Goal: Transaction & Acquisition: Purchase product/service

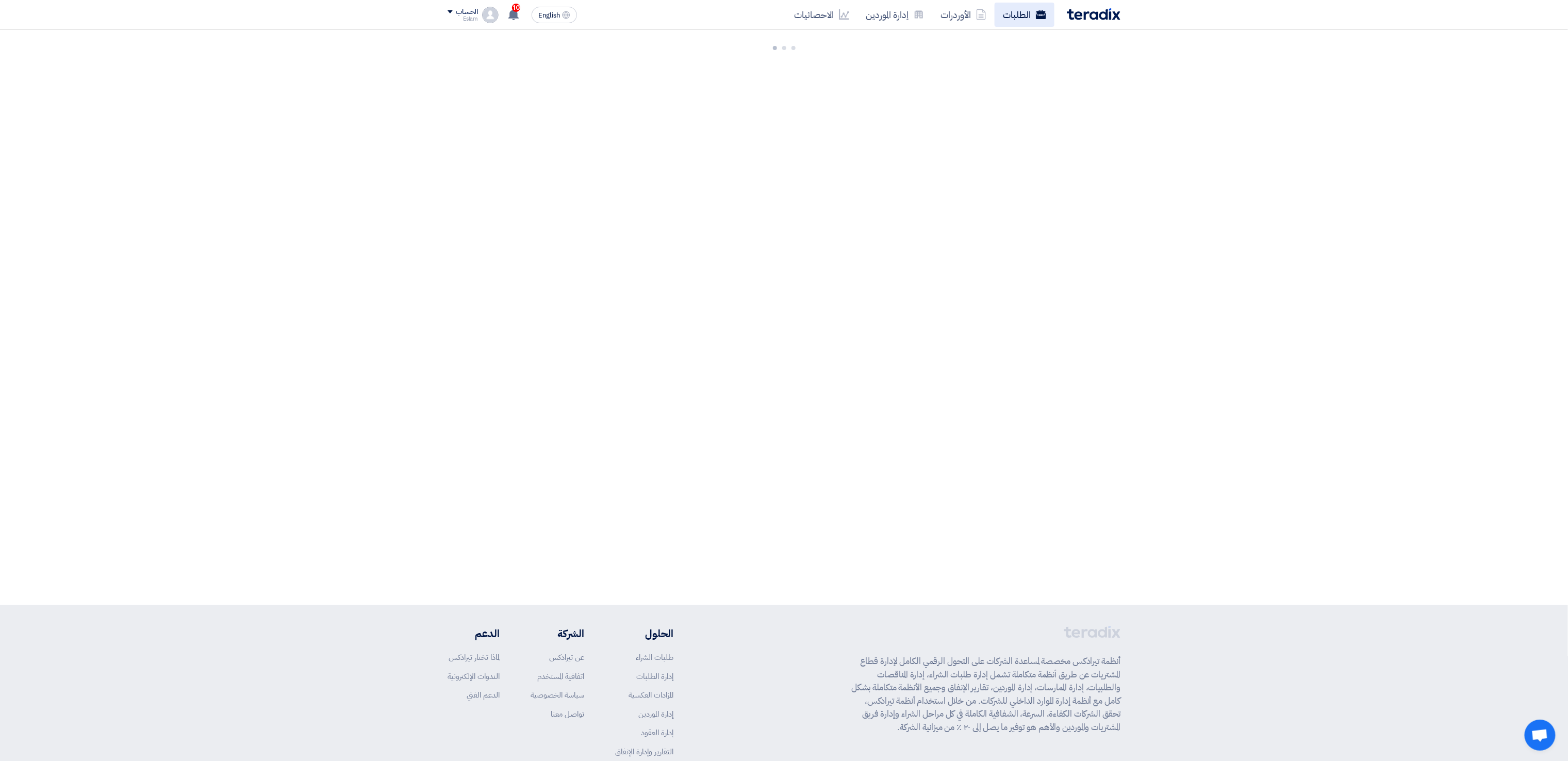
click at [1030, 16] on link "الطلبات" at bounding box center [1024, 15] width 60 height 24
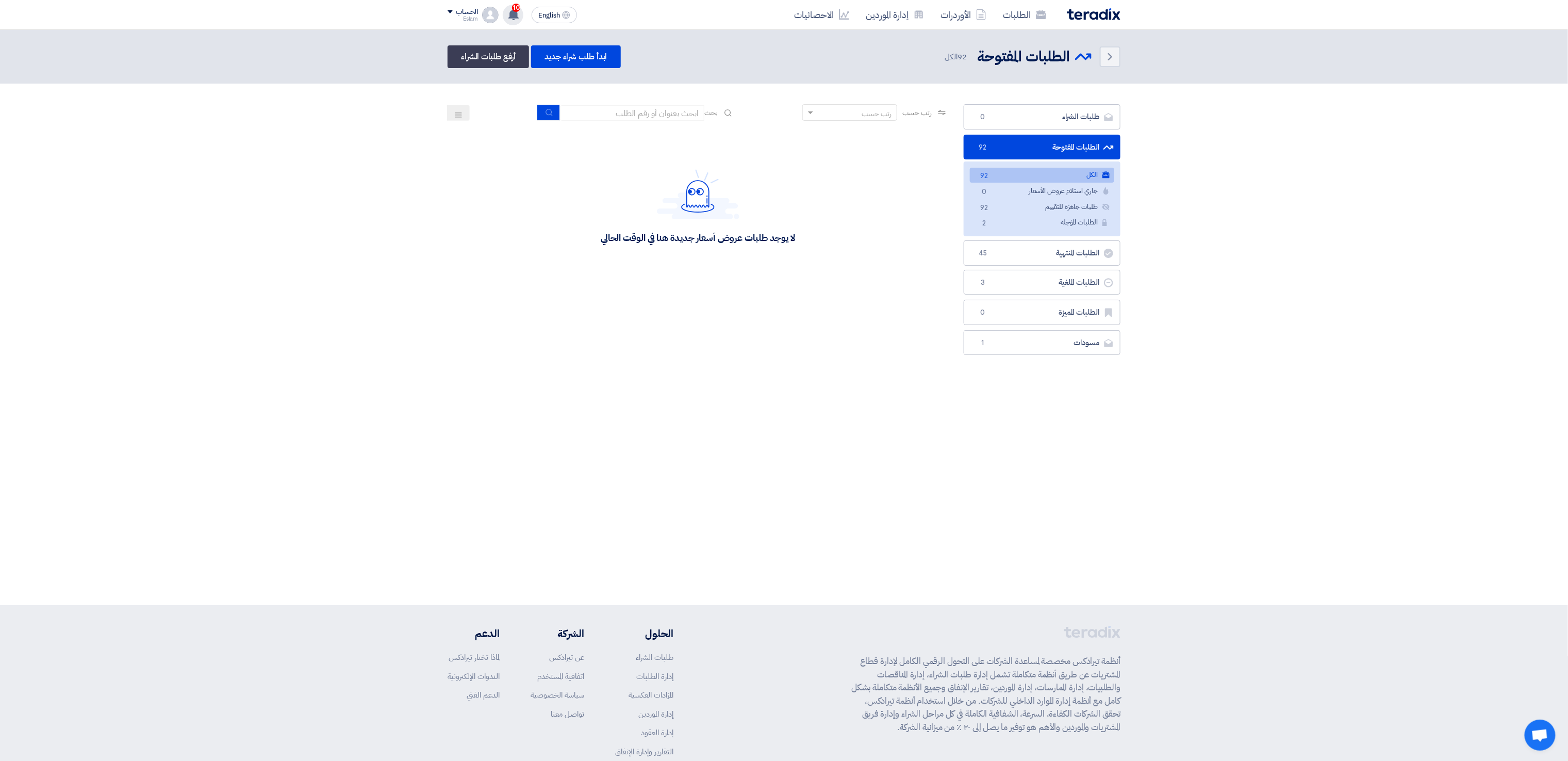
click at [511, 11] on use at bounding box center [513, 14] width 10 height 11
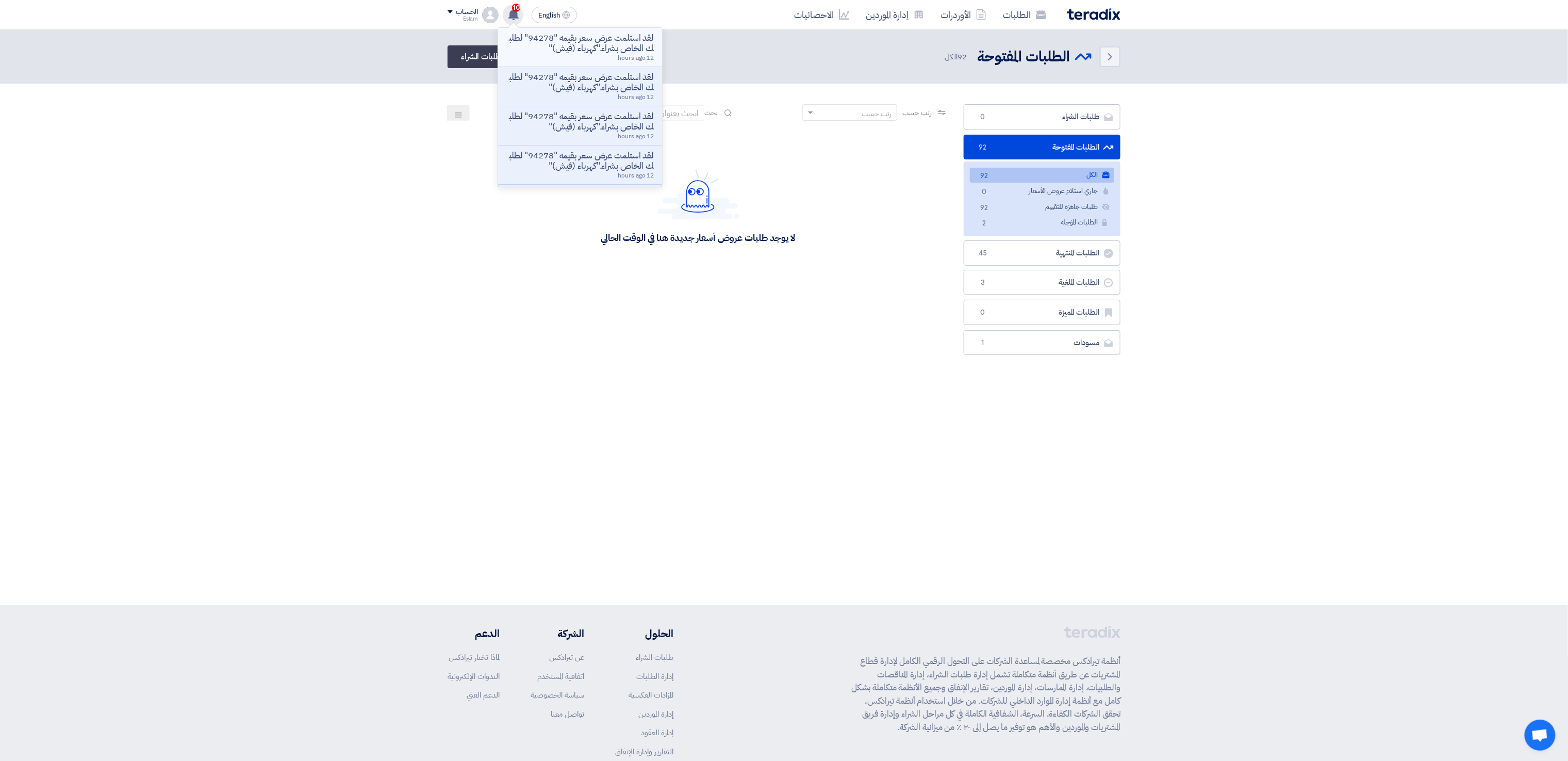
click at [541, 51] on p "لقد استلمت عرض سعر بقيمه "94278" لطلبك الخاص بشراء."كهرباء (فيش)"" at bounding box center [580, 43] width 148 height 21
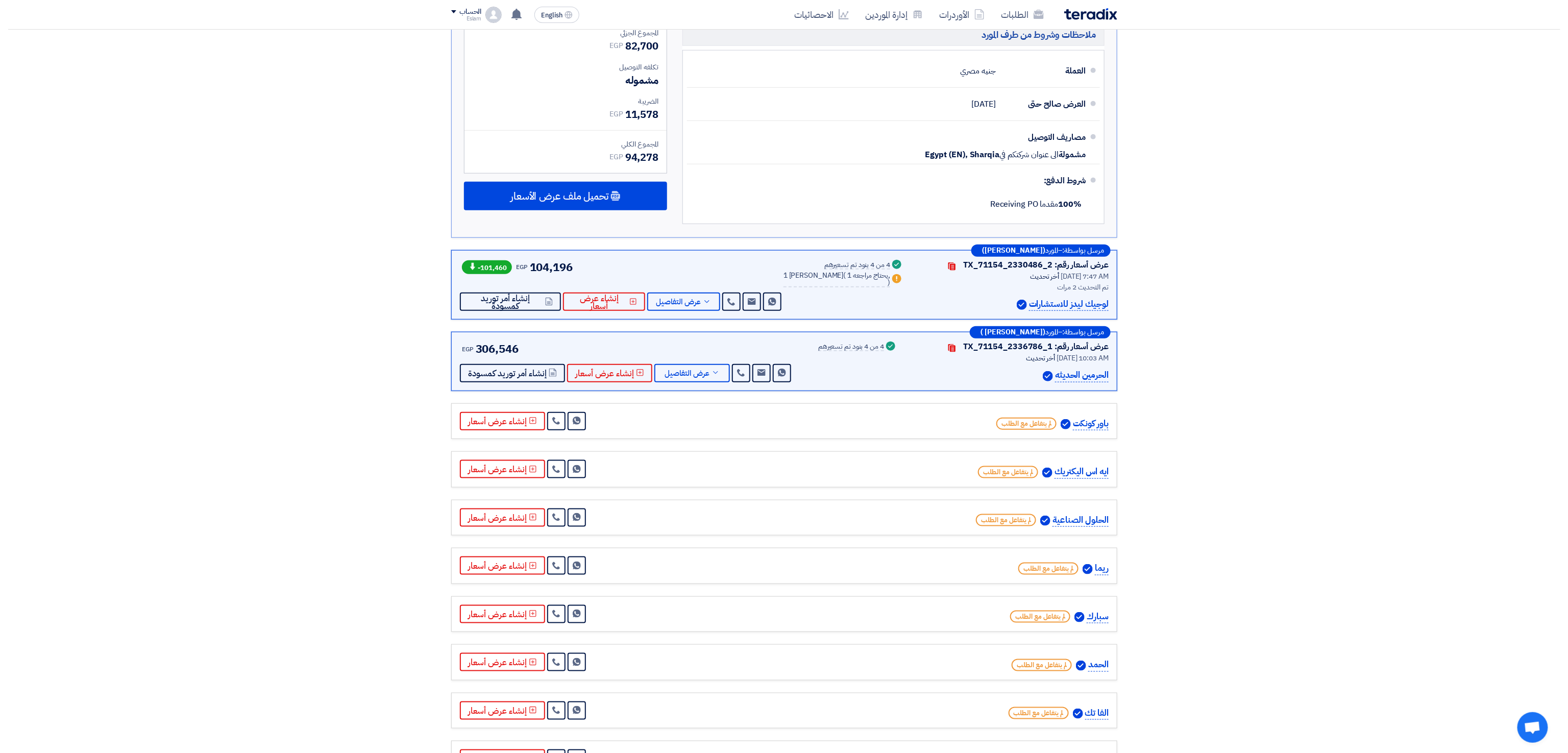
scroll to position [13, 0]
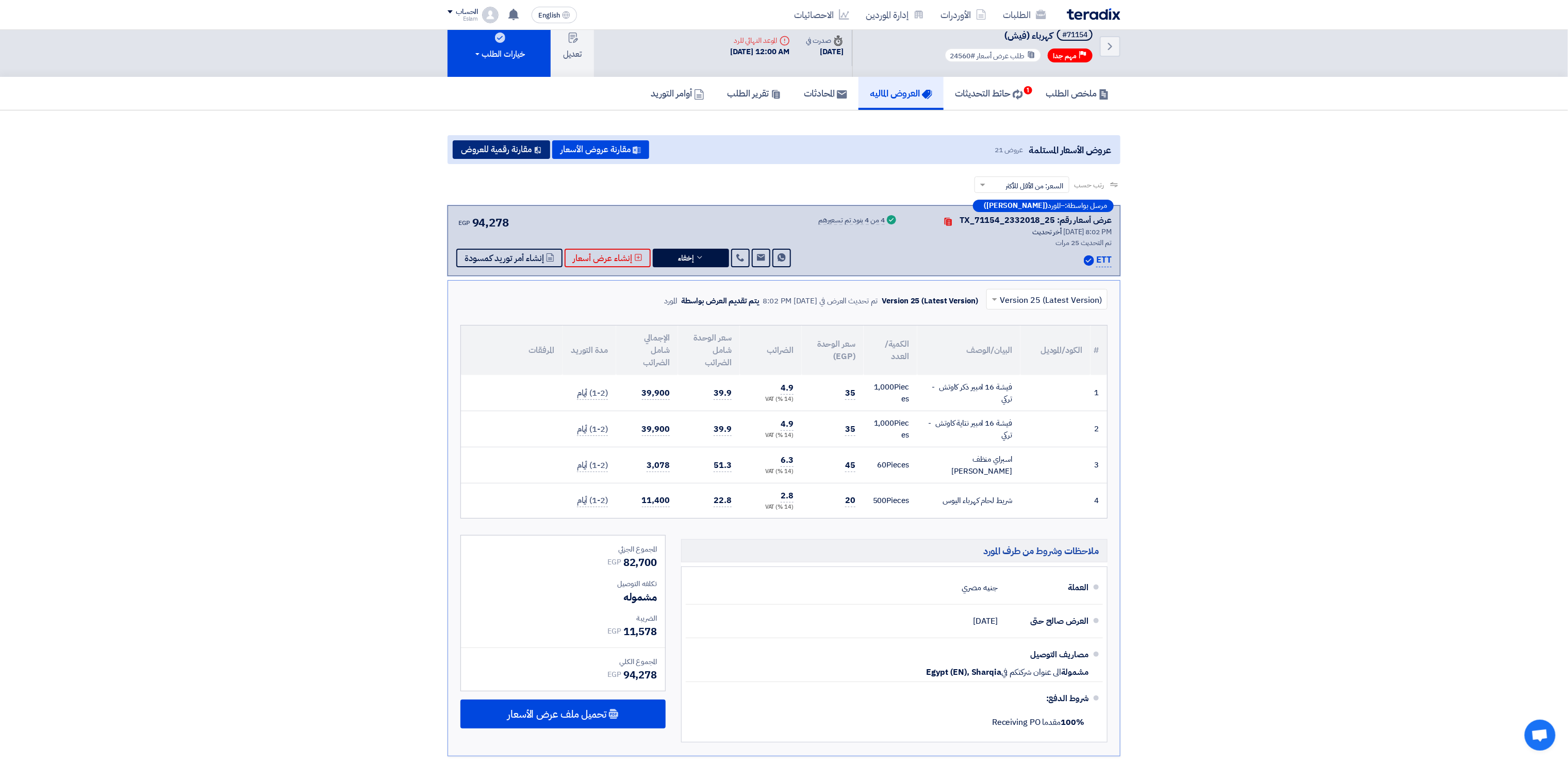
click at [511, 150] on button "مقارنة رقمية للعروض" at bounding box center [501, 150] width 98 height 19
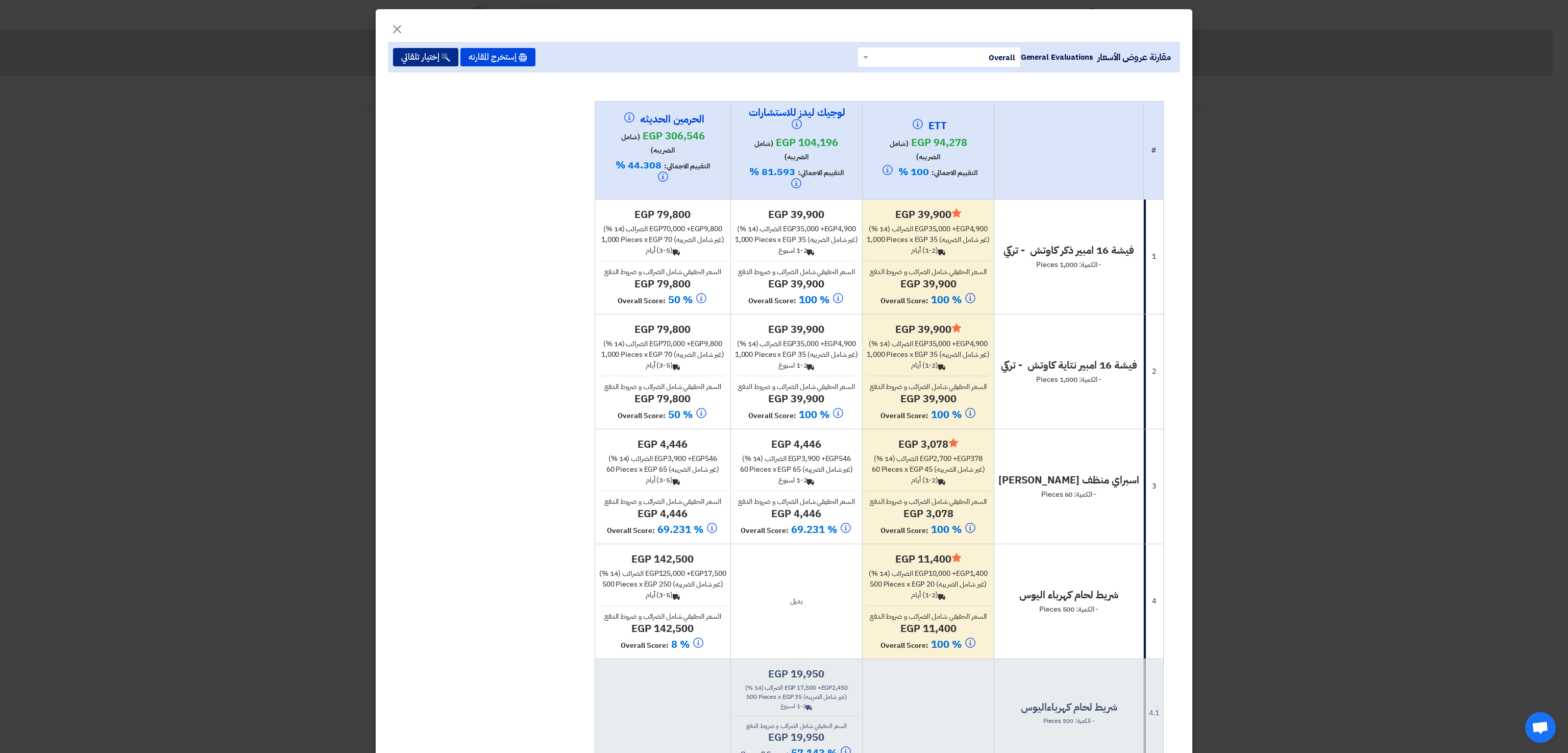
click at [446, 60] on button "إختيار تلقائي" at bounding box center [426, 57] width 65 height 18
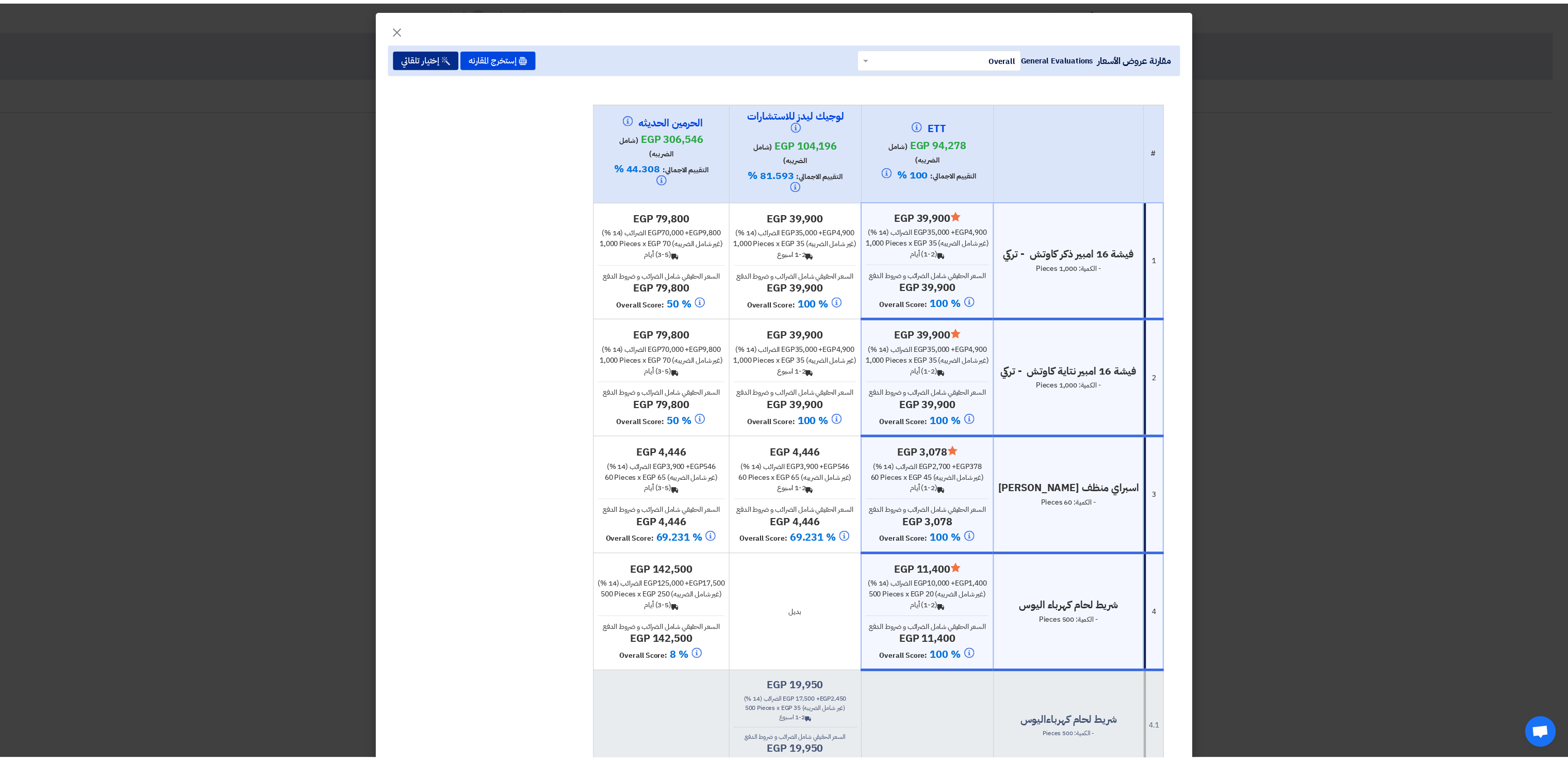
scroll to position [436, 0]
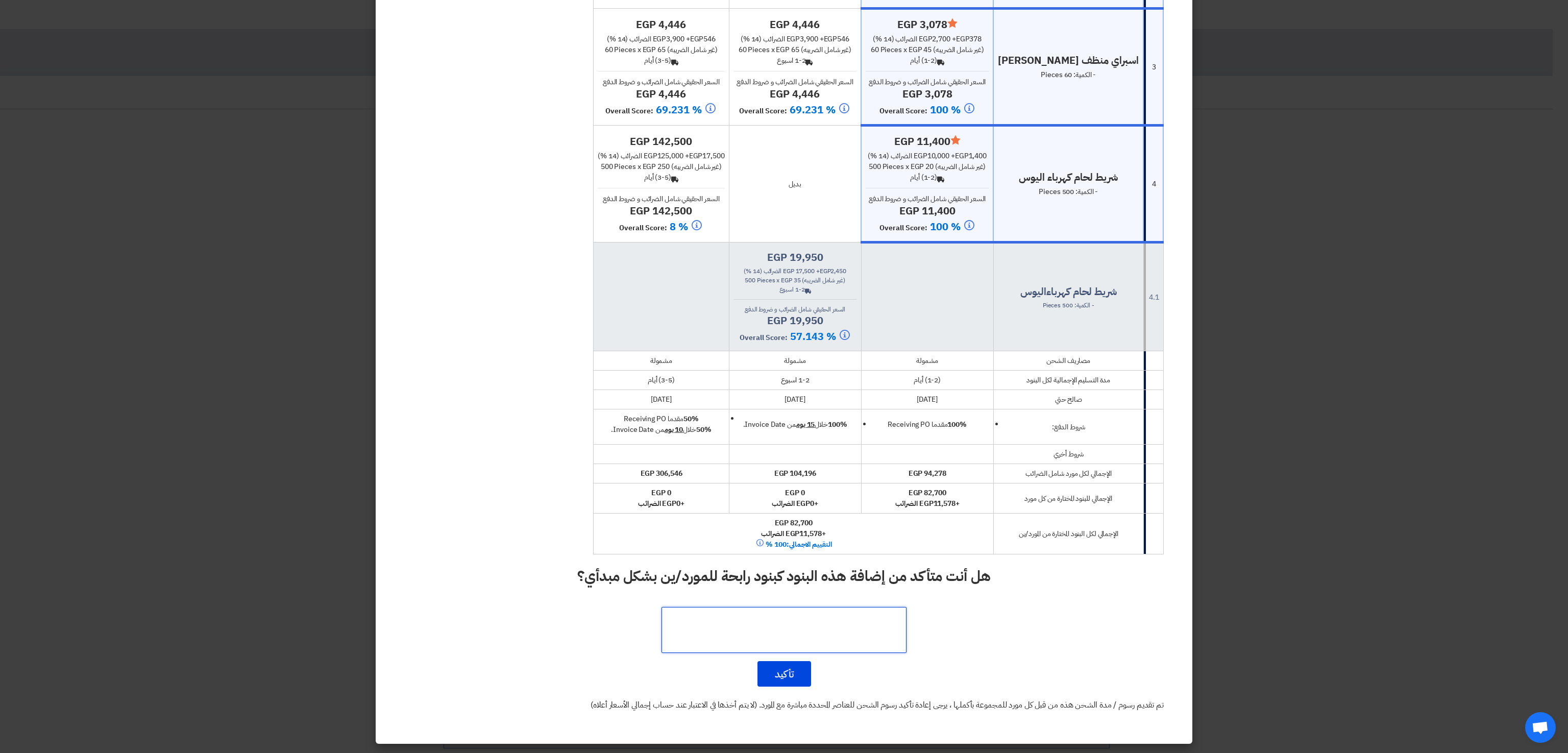
click at [839, 630] on textarea at bounding box center [784, 630] width 245 height 46
type textarea "ا"
type textarea "تم الترسية لاقل سعر والمقبول فنيا لدي الصيانة"
click at [809, 678] on button "تأكيد" at bounding box center [784, 674] width 53 height 26
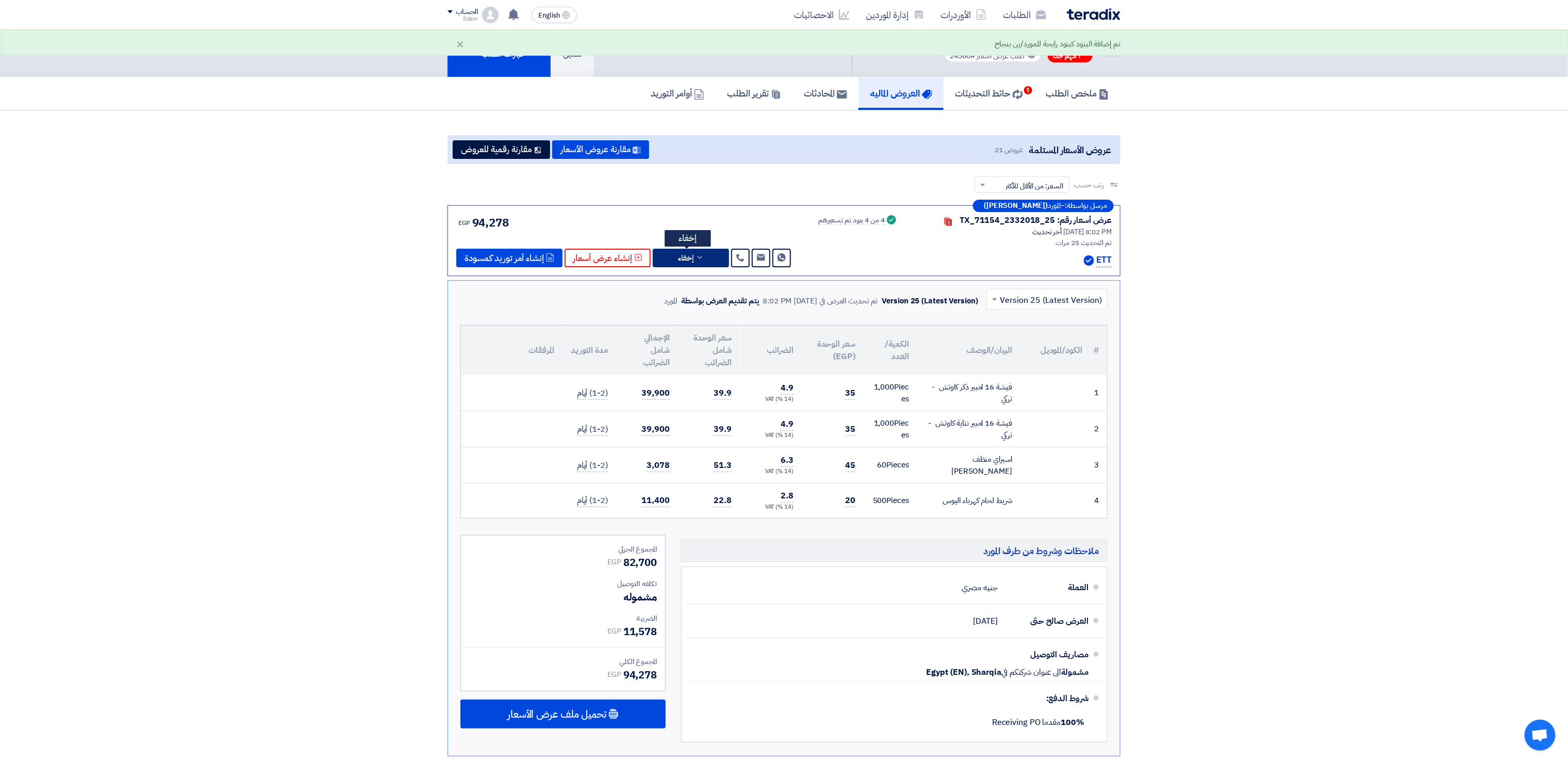
click at [699, 257] on use at bounding box center [699, 257] width 4 height 3
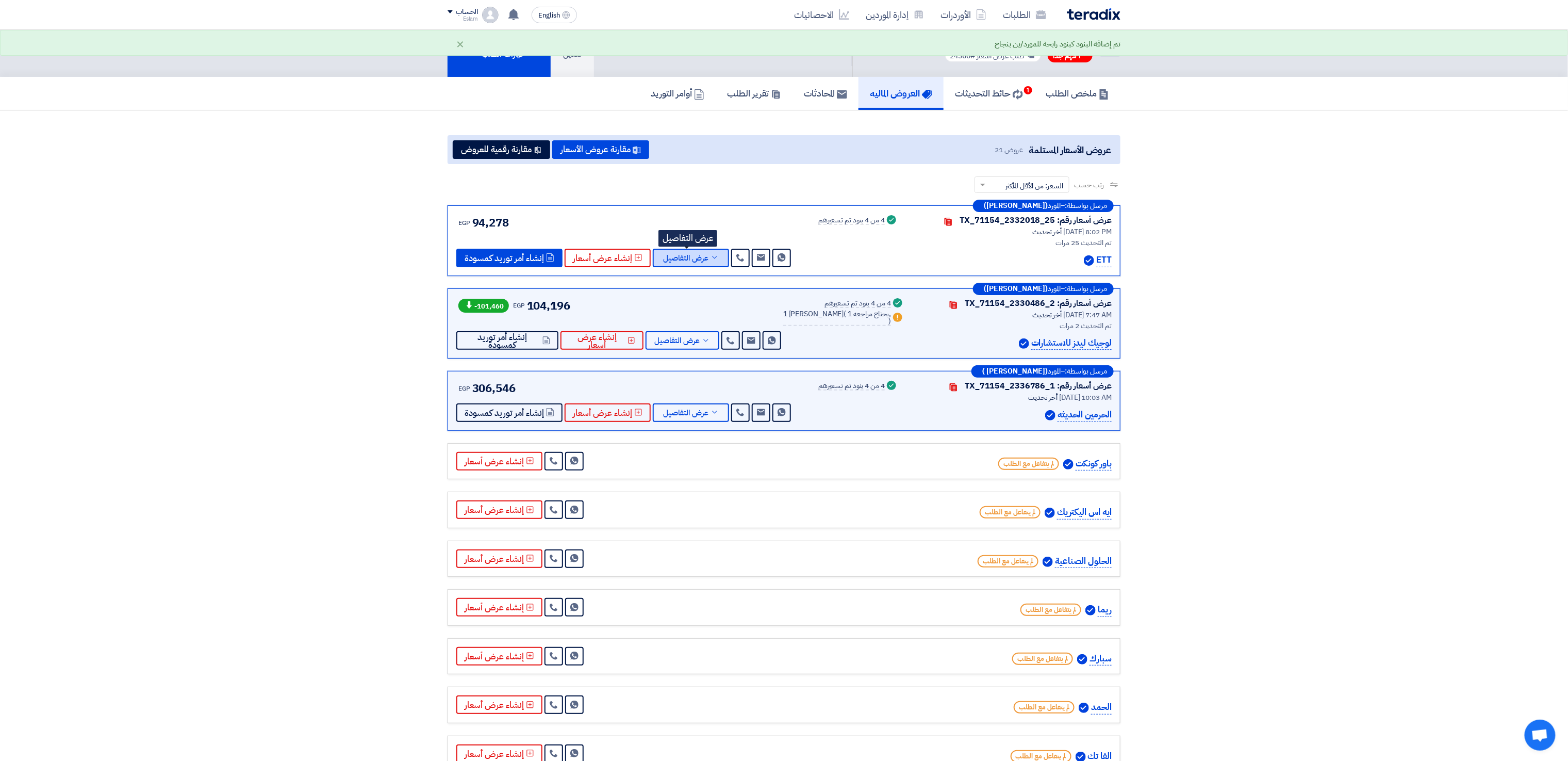
click at [689, 257] on span "عرض التفاصيل" at bounding box center [685, 257] width 45 height 8
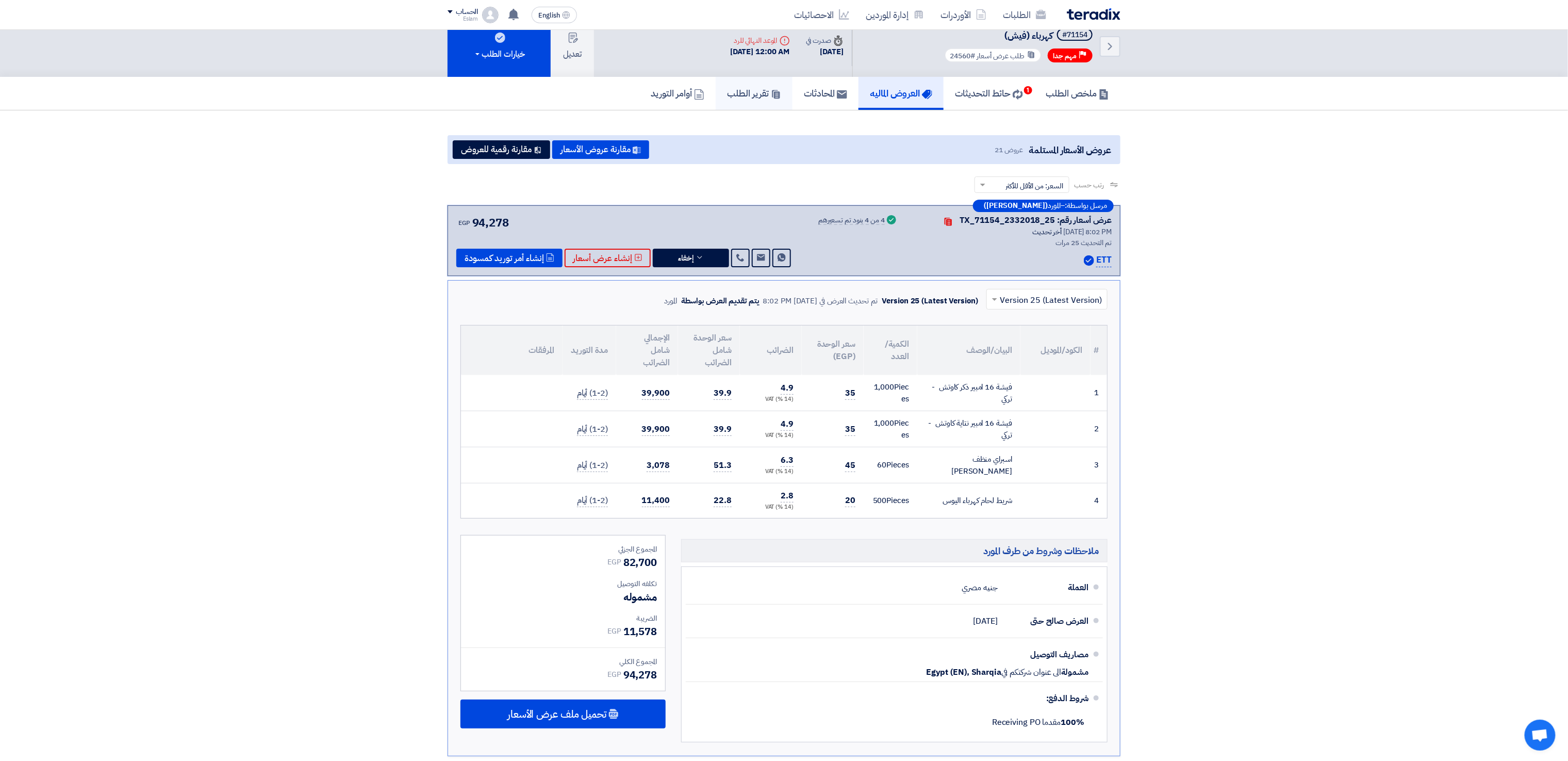
click at [751, 100] on link "تقرير الطلب" at bounding box center [754, 93] width 77 height 33
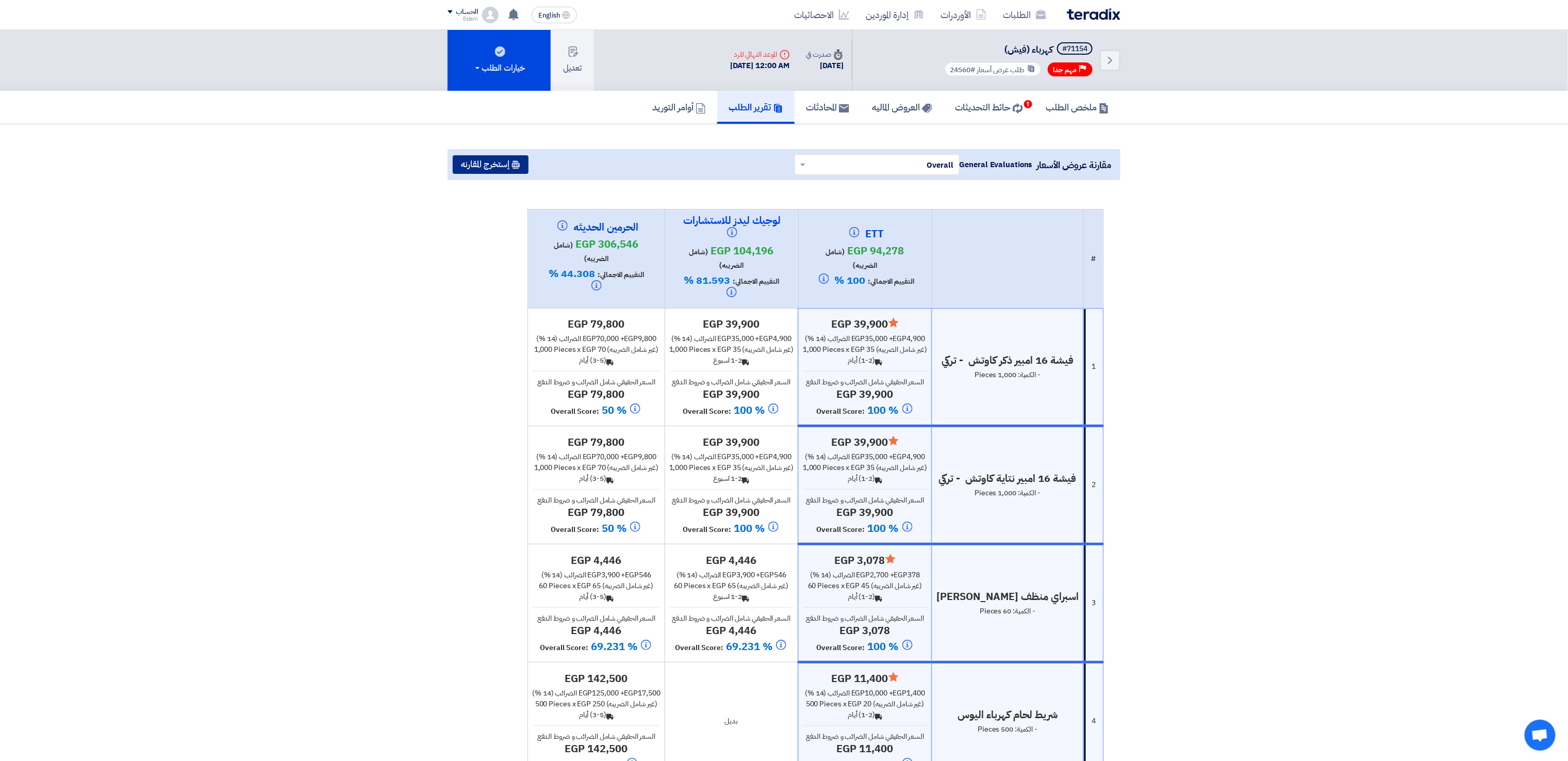
click at [490, 158] on button "إستخرج المقارنه" at bounding box center [490, 164] width 76 height 19
